Goal: Navigation & Orientation: Find specific page/section

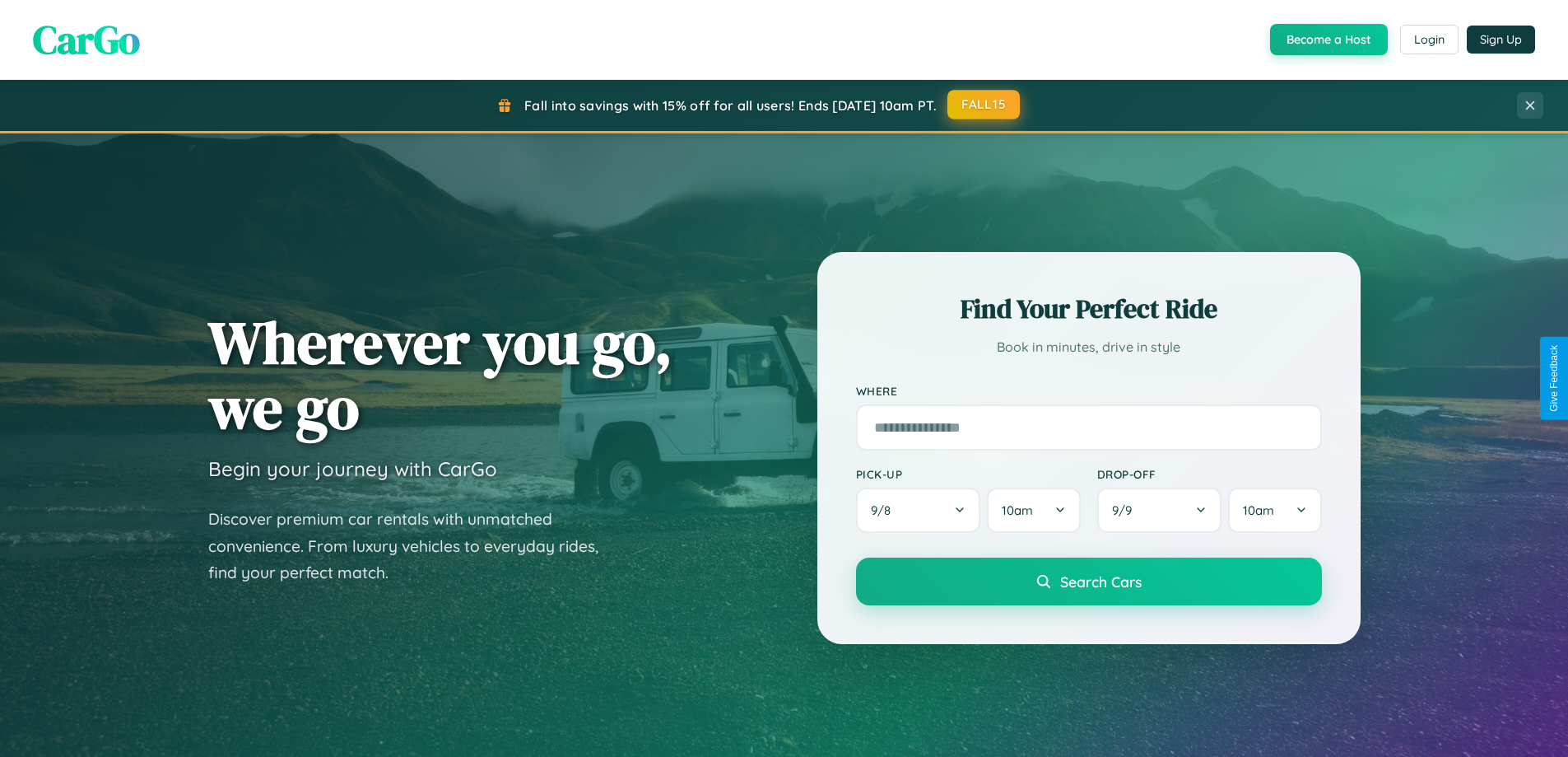
click at [984, 104] on button "FALL15" at bounding box center [983, 104] width 72 height 29
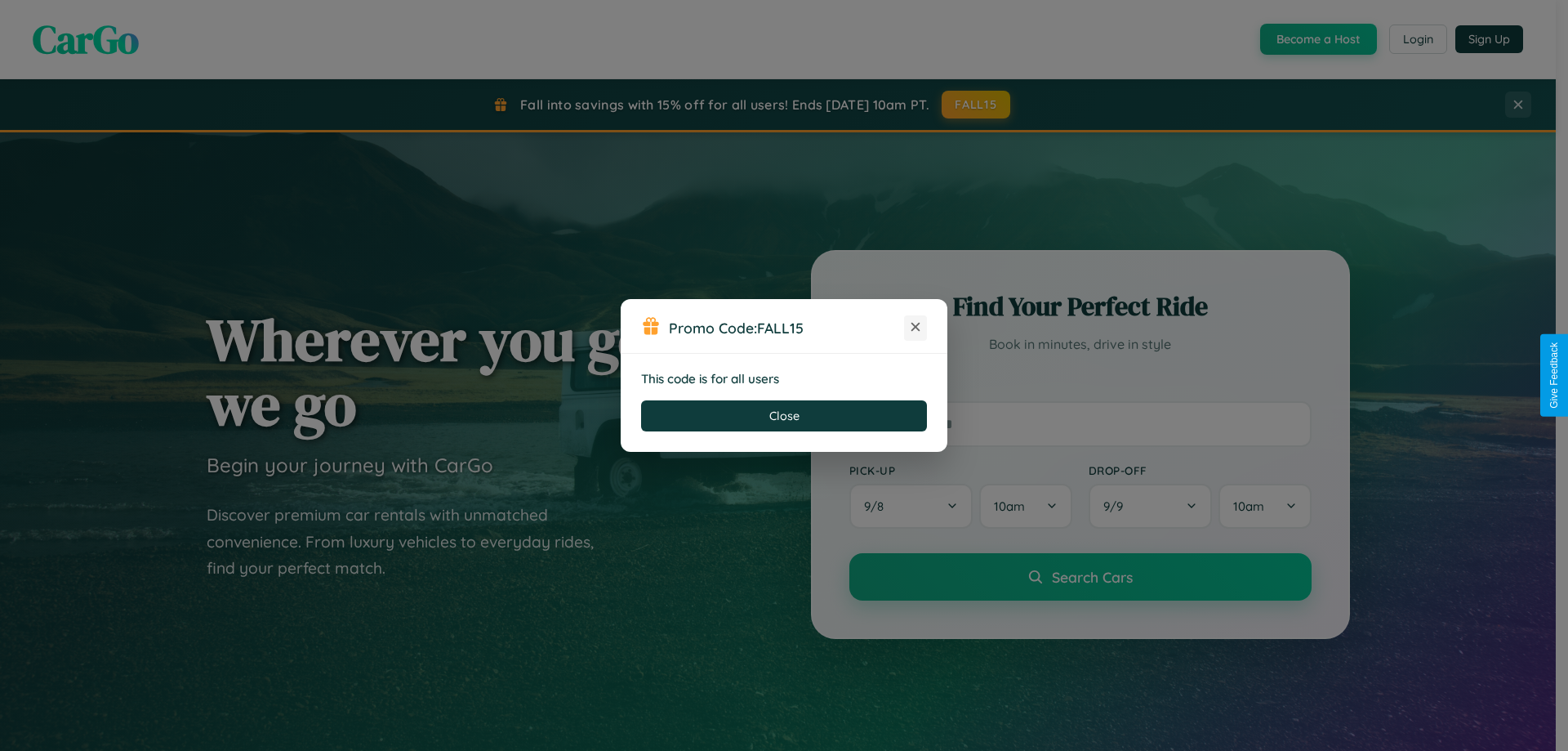
click at [916, 327] on icon at bounding box center [915, 326] width 16 height 16
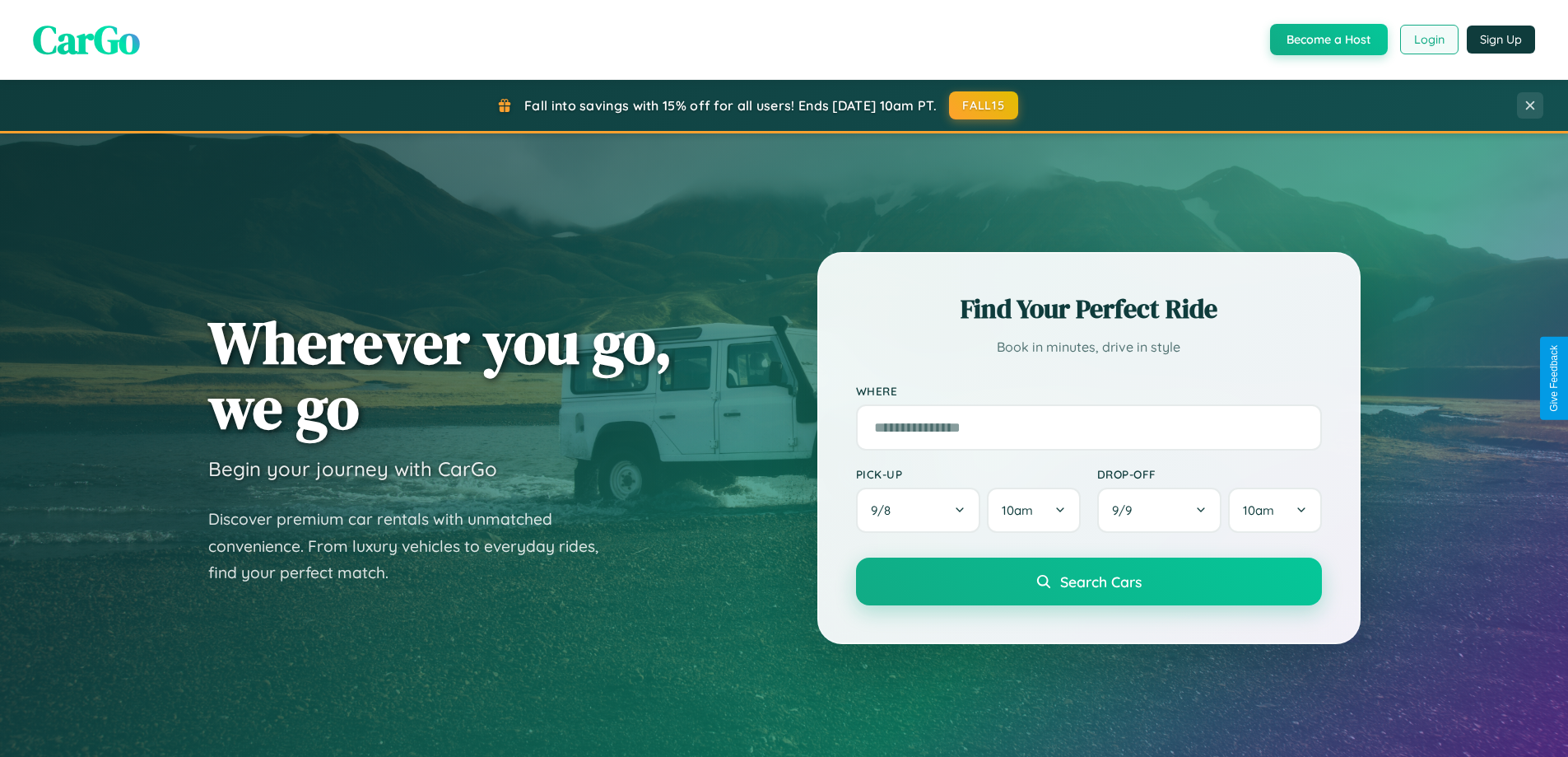
click at [1429, 40] on button "Login" at bounding box center [1430, 39] width 58 height 29
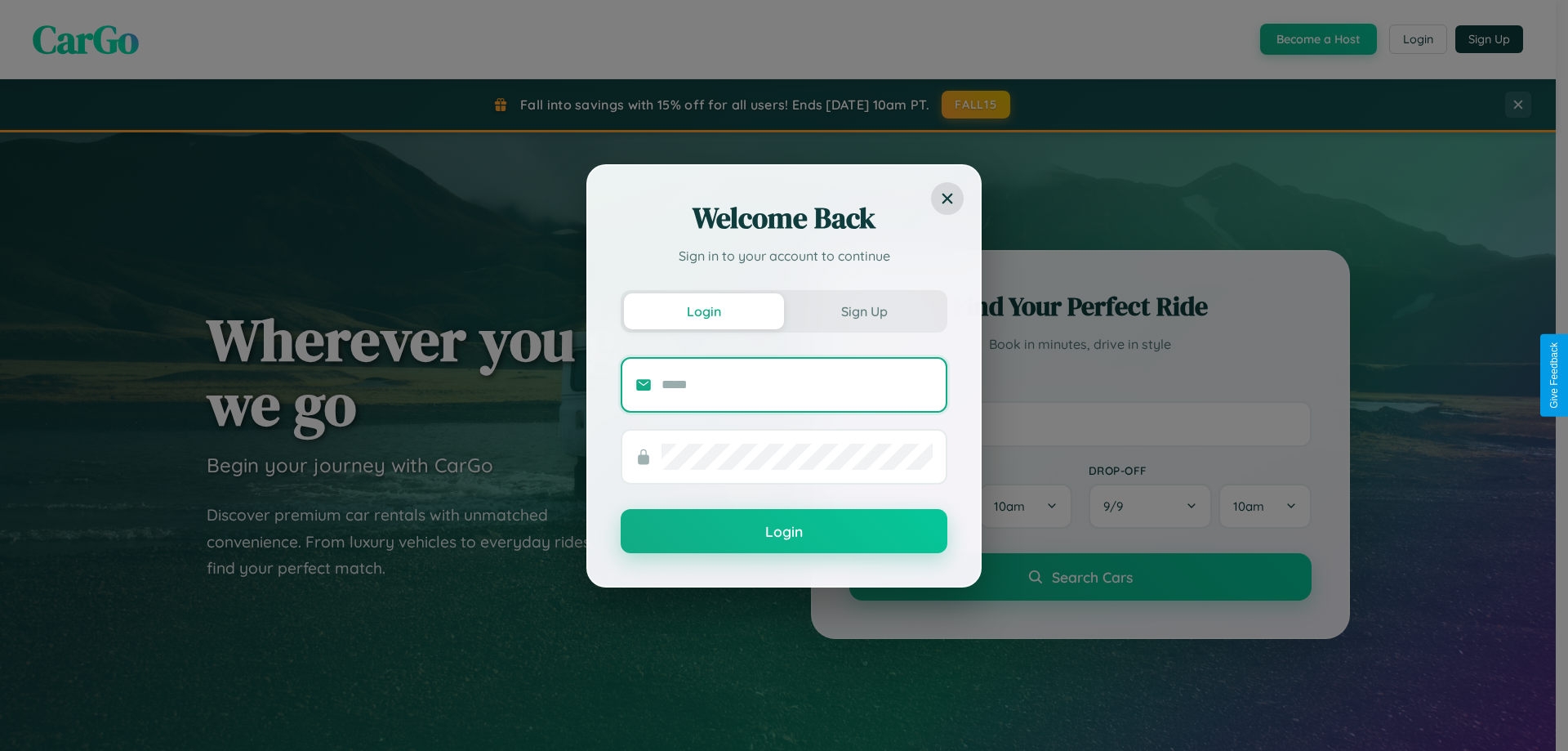
click at [797, 384] on input "text" at bounding box center [797, 384] width 271 height 26
type input "**********"
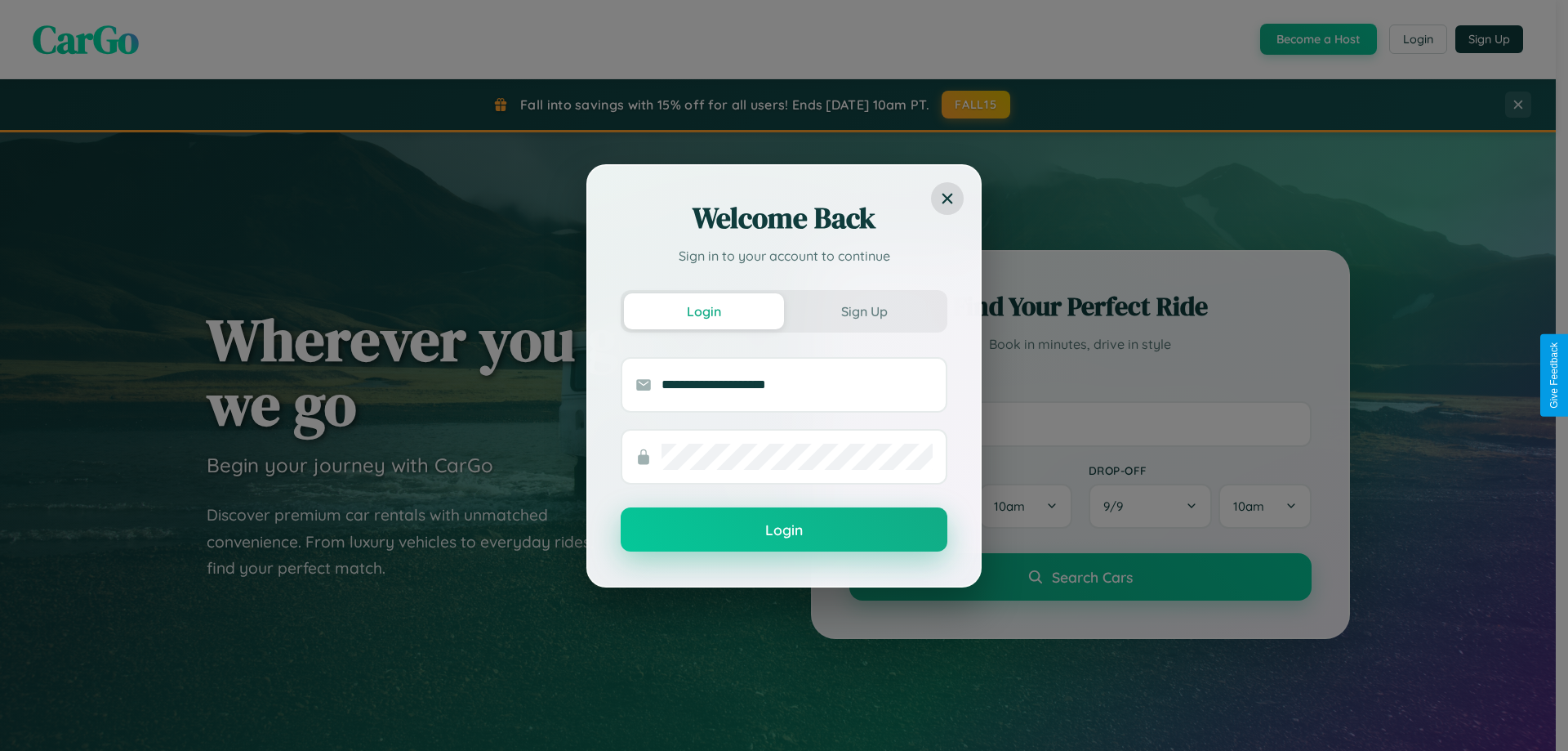
click at [784, 530] on button "Login" at bounding box center [784, 530] width 327 height 44
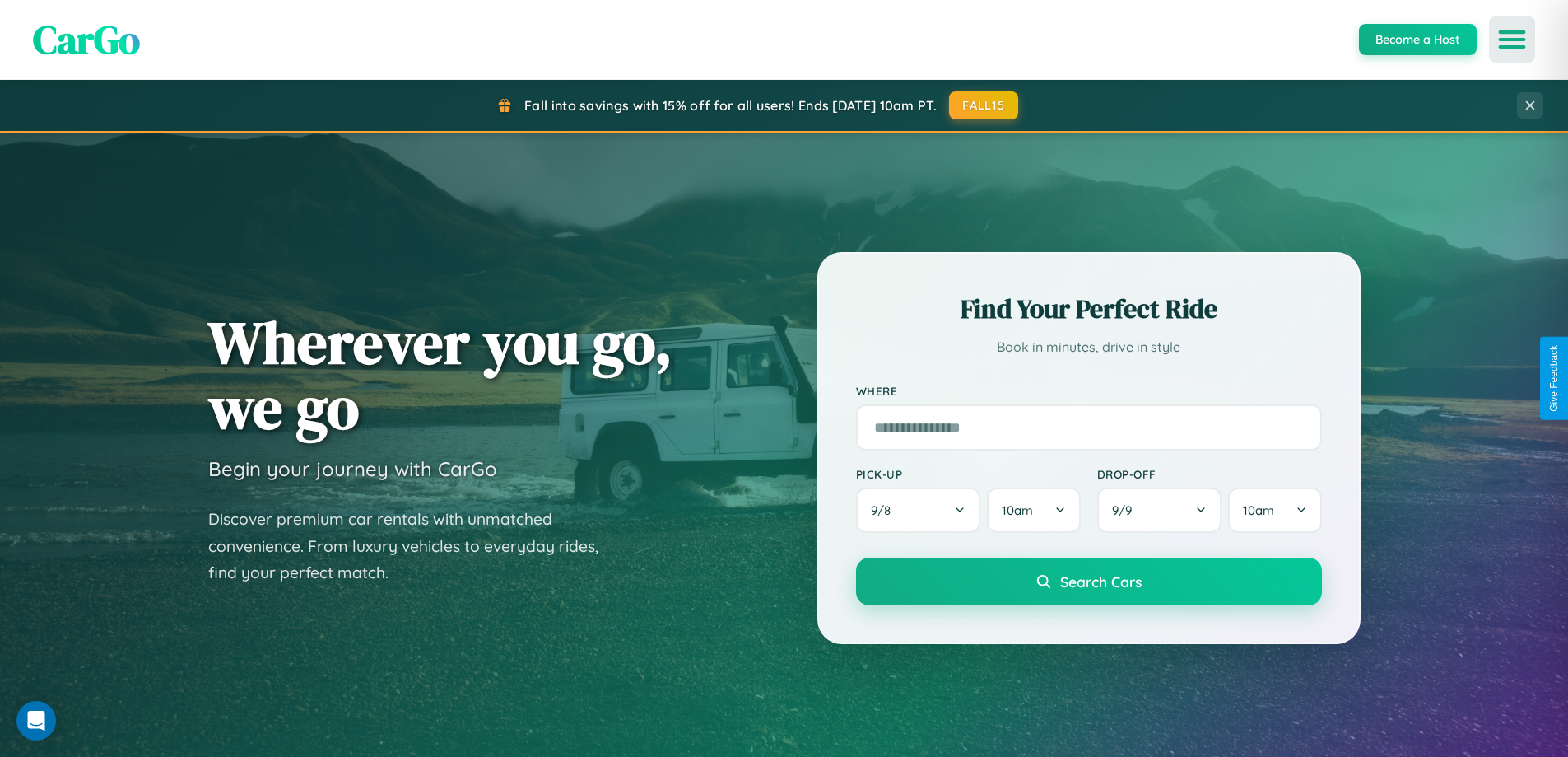
click at [1513, 40] on icon "Open menu" at bounding box center [1513, 39] width 24 height 15
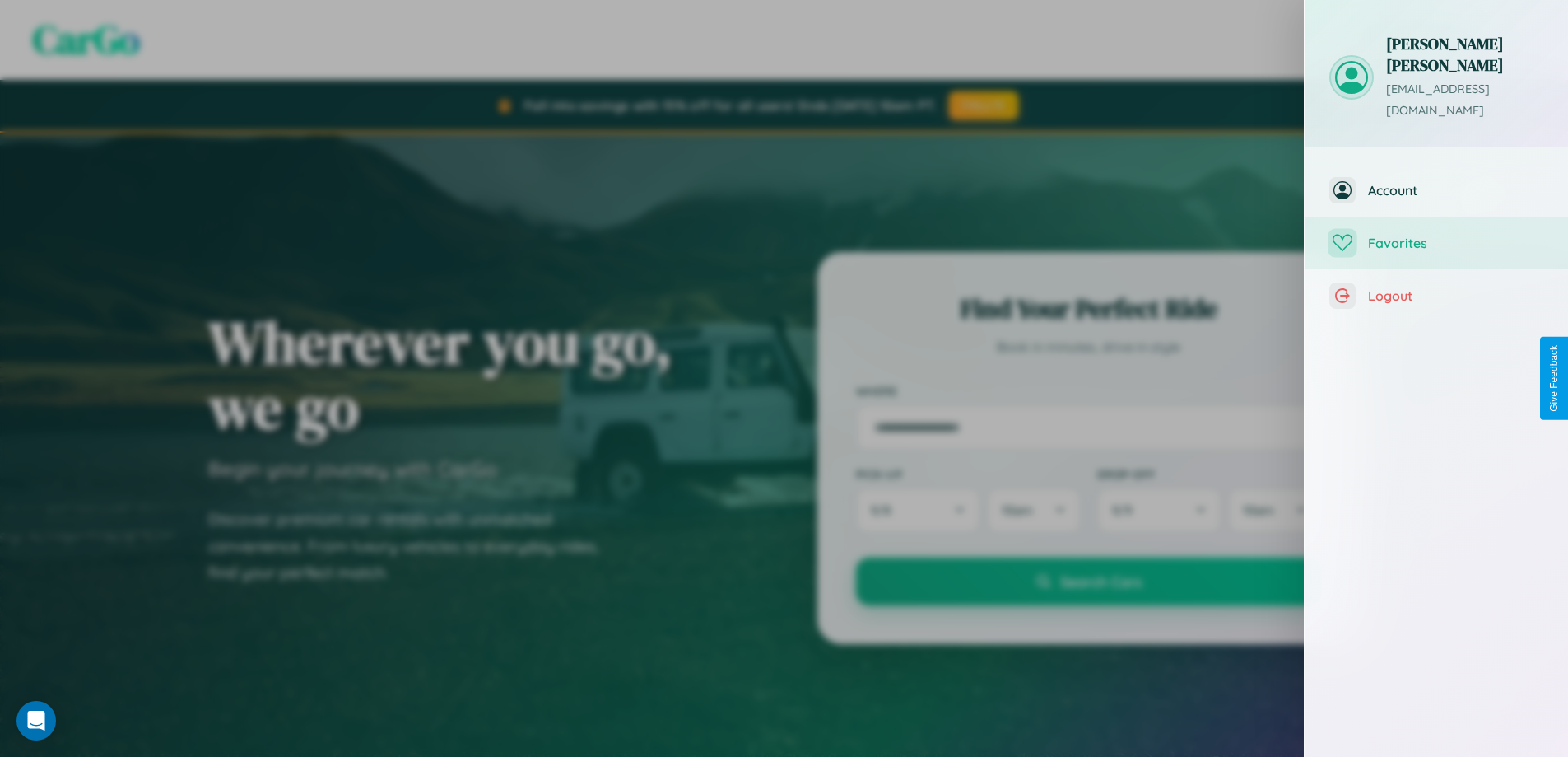
click at [1437, 234] on span "Favorites" at bounding box center [1456, 242] width 175 height 17
